Goal: Transaction & Acquisition: Purchase product/service

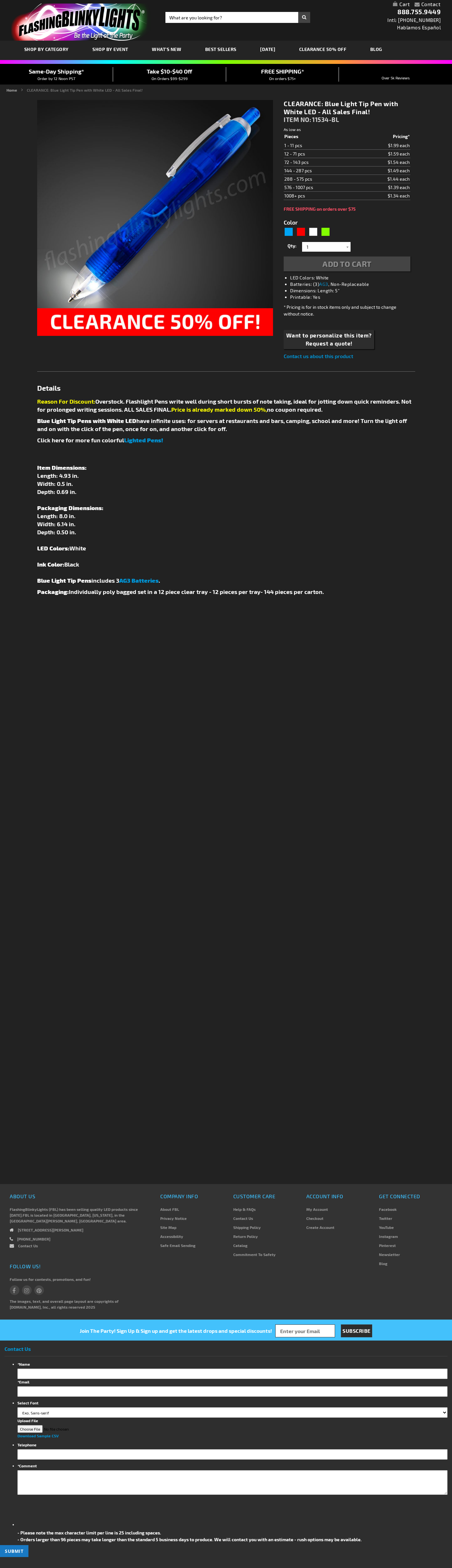
type input "5629"
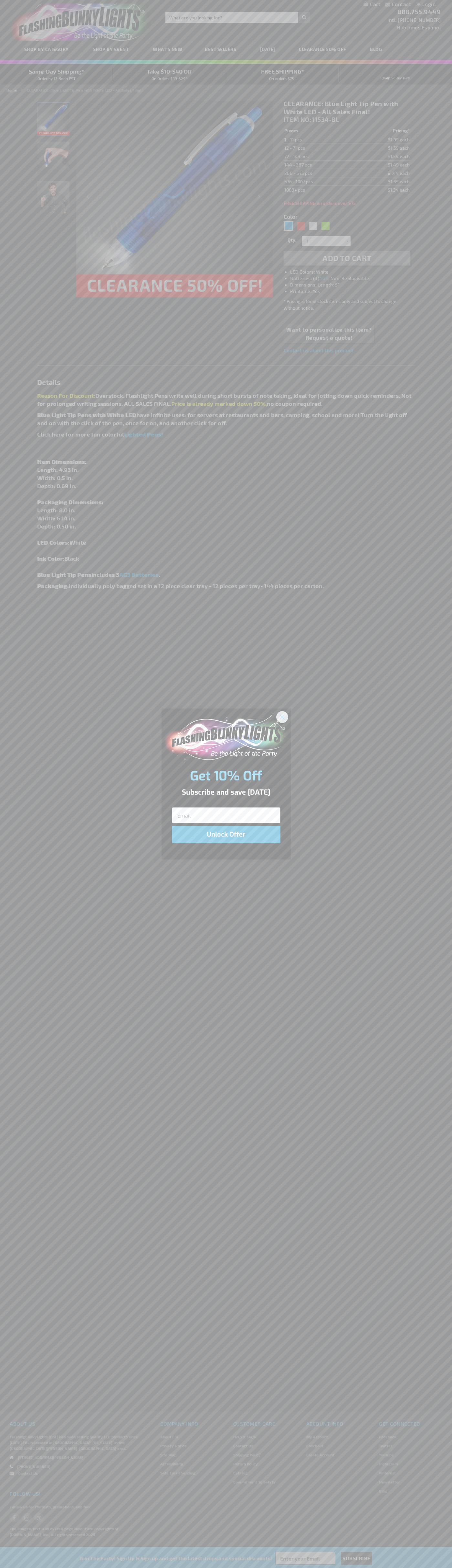
click at [282, 716] on icon "Close dialog" at bounding box center [281, 716] width 4 height 4
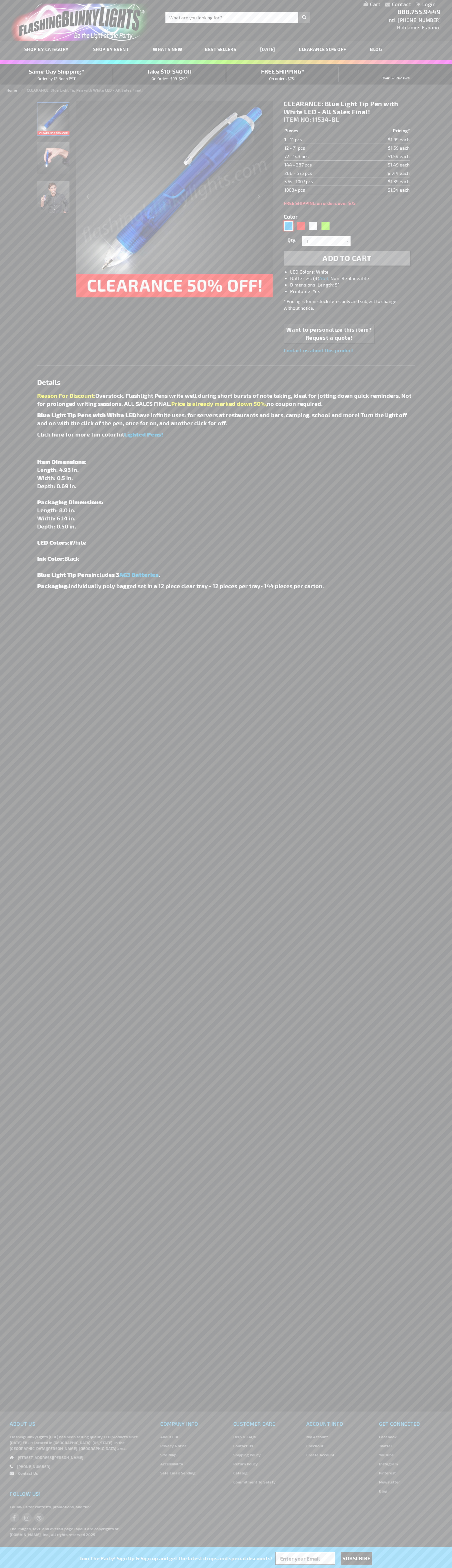
click at [288, 226] on div "Blue" at bounding box center [288, 226] width 10 height 10
click at [347, 258] on span "Add to Cart" at bounding box center [347, 257] width 49 height 9
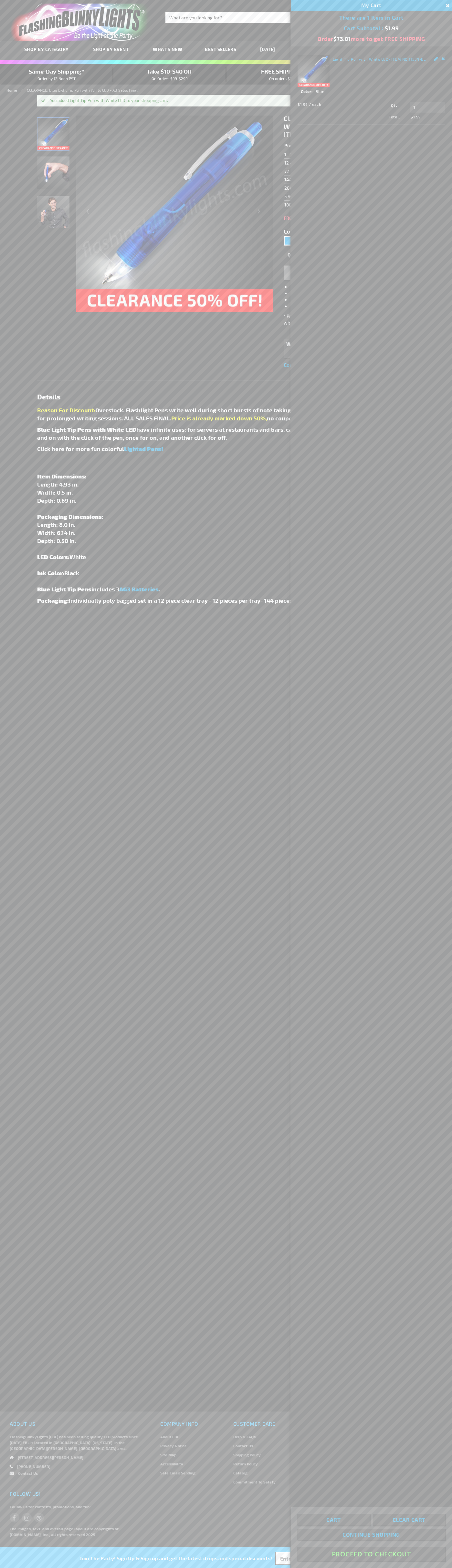
click at [371, 1554] on button "Proceed To Checkout" at bounding box center [371, 1554] width 148 height 15
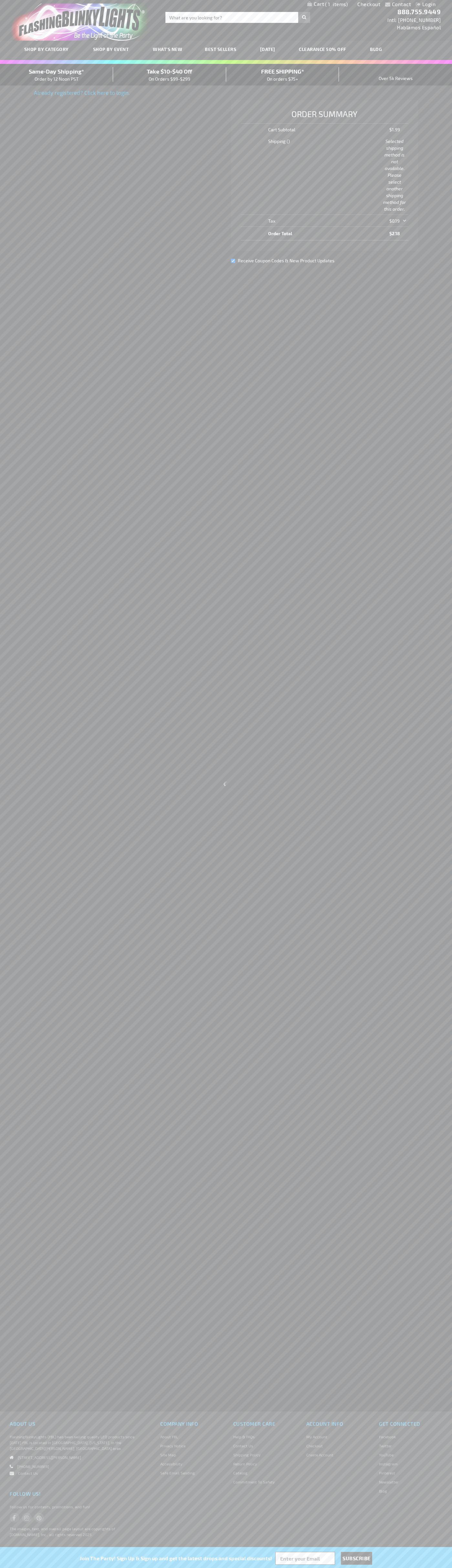
click at [369, 4] on link "Checkout" at bounding box center [369, 4] width 23 height 6
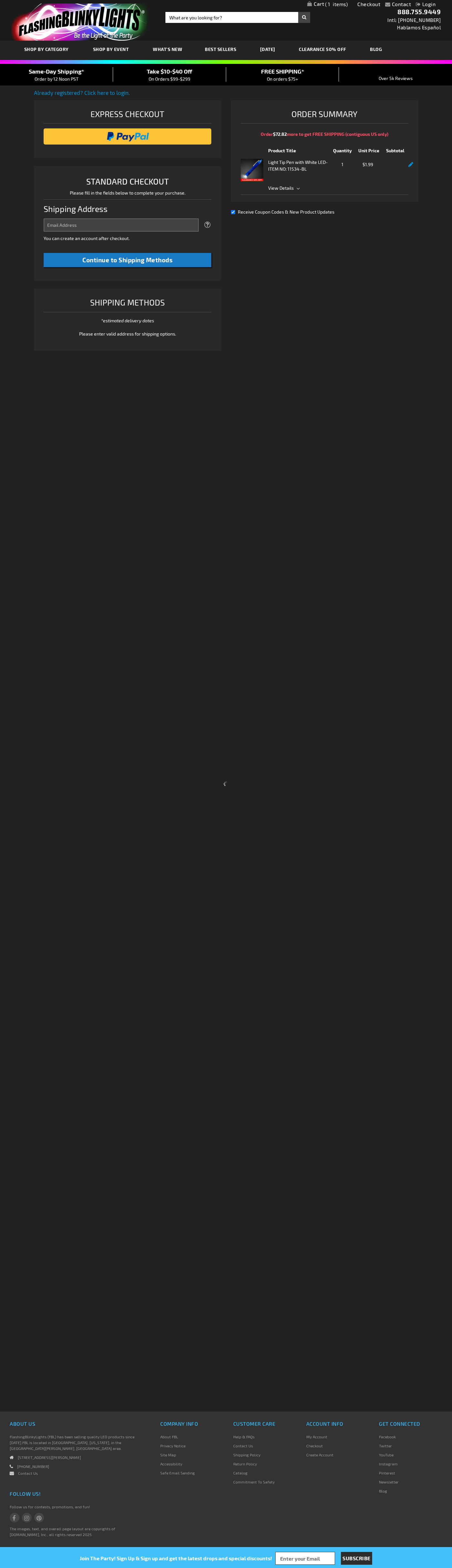
select select "US"
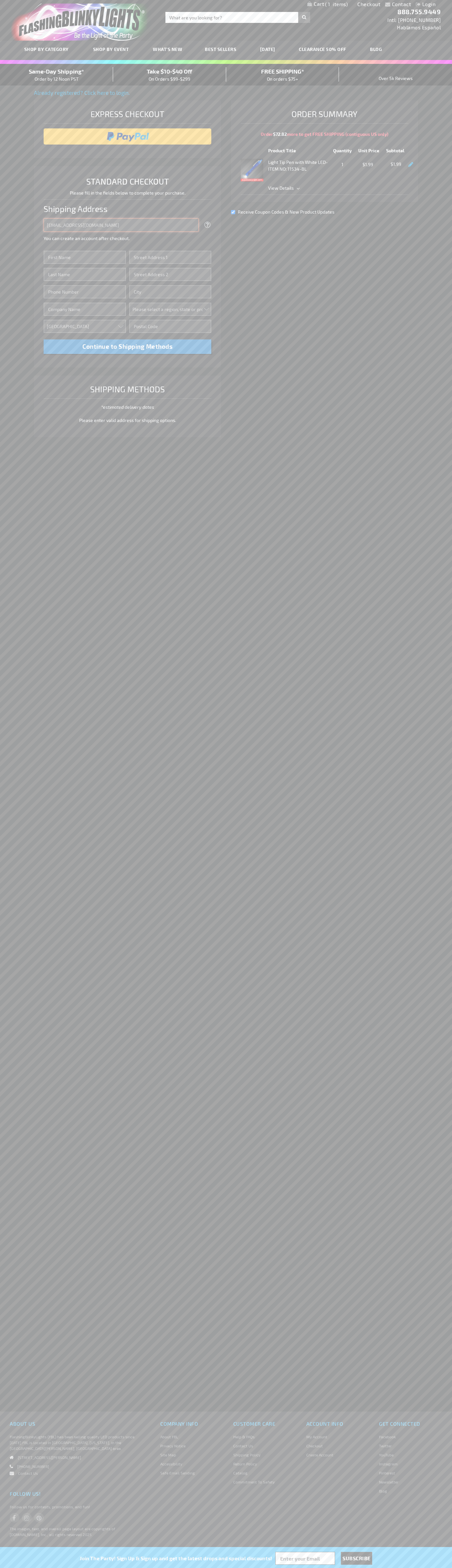
type input "johnsmith005@storebotmail.joonix.net"
type input "John"
type input "4021 Vernon Avenue"
type input "First floor"
type input "st. louis park"
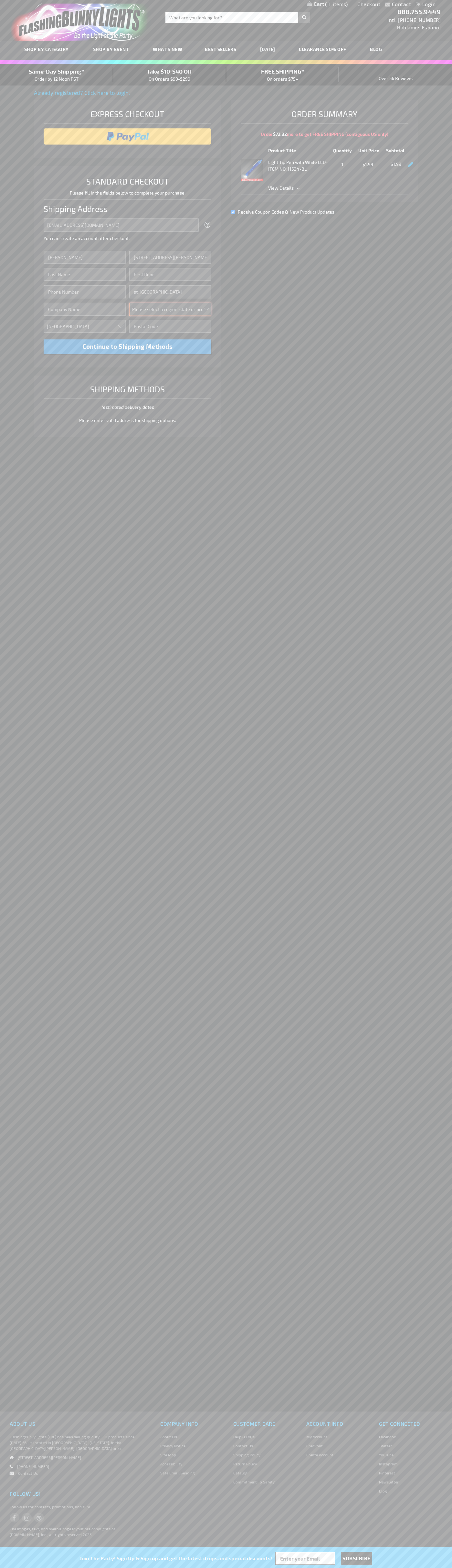
select select "34"
type input "55416"
type input "Smith"
type input "6502530000"
